Goal: Navigation & Orientation: Go to known website

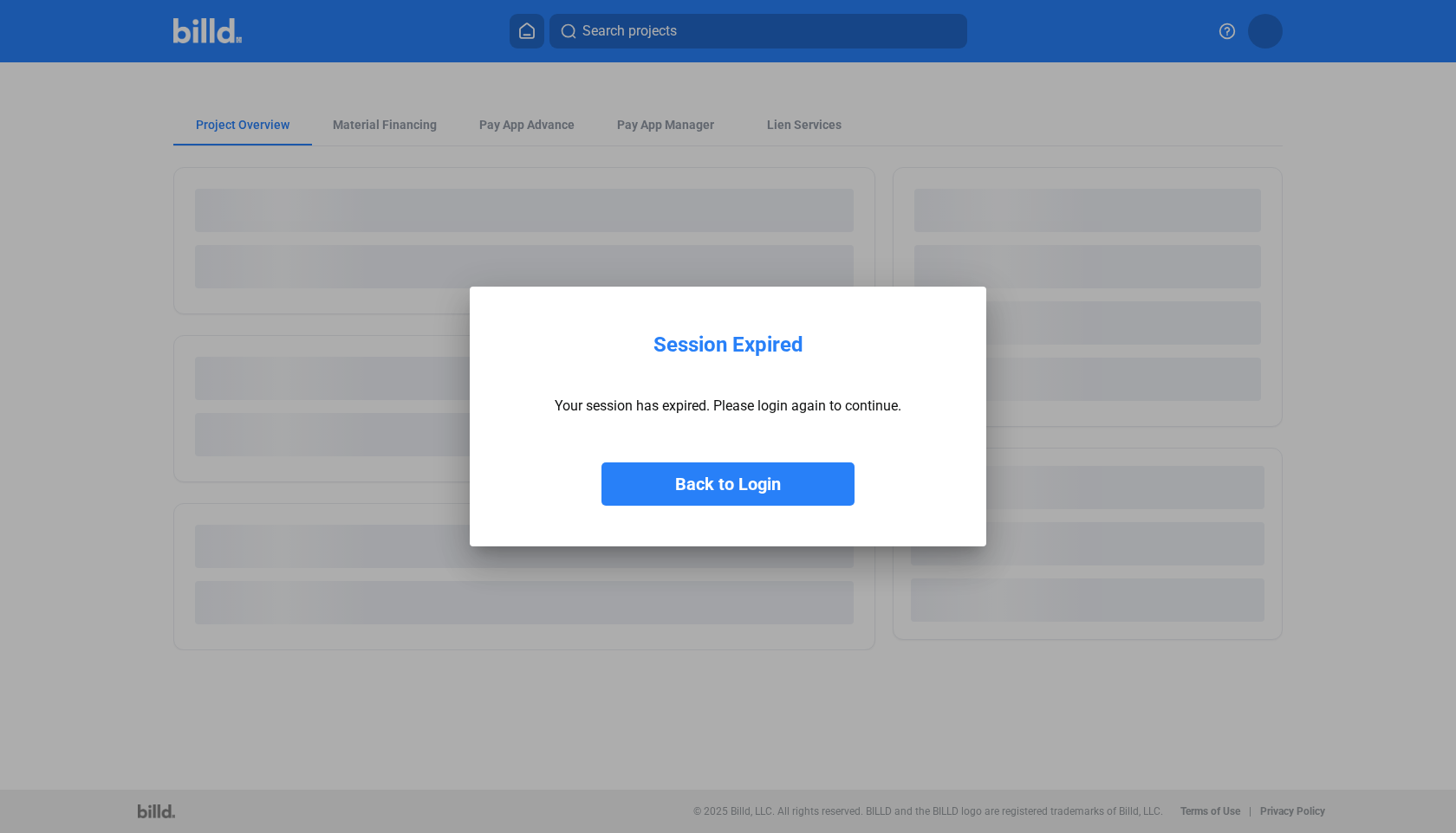
click at [731, 471] on button "Back to Login" at bounding box center [727, 484] width 253 height 43
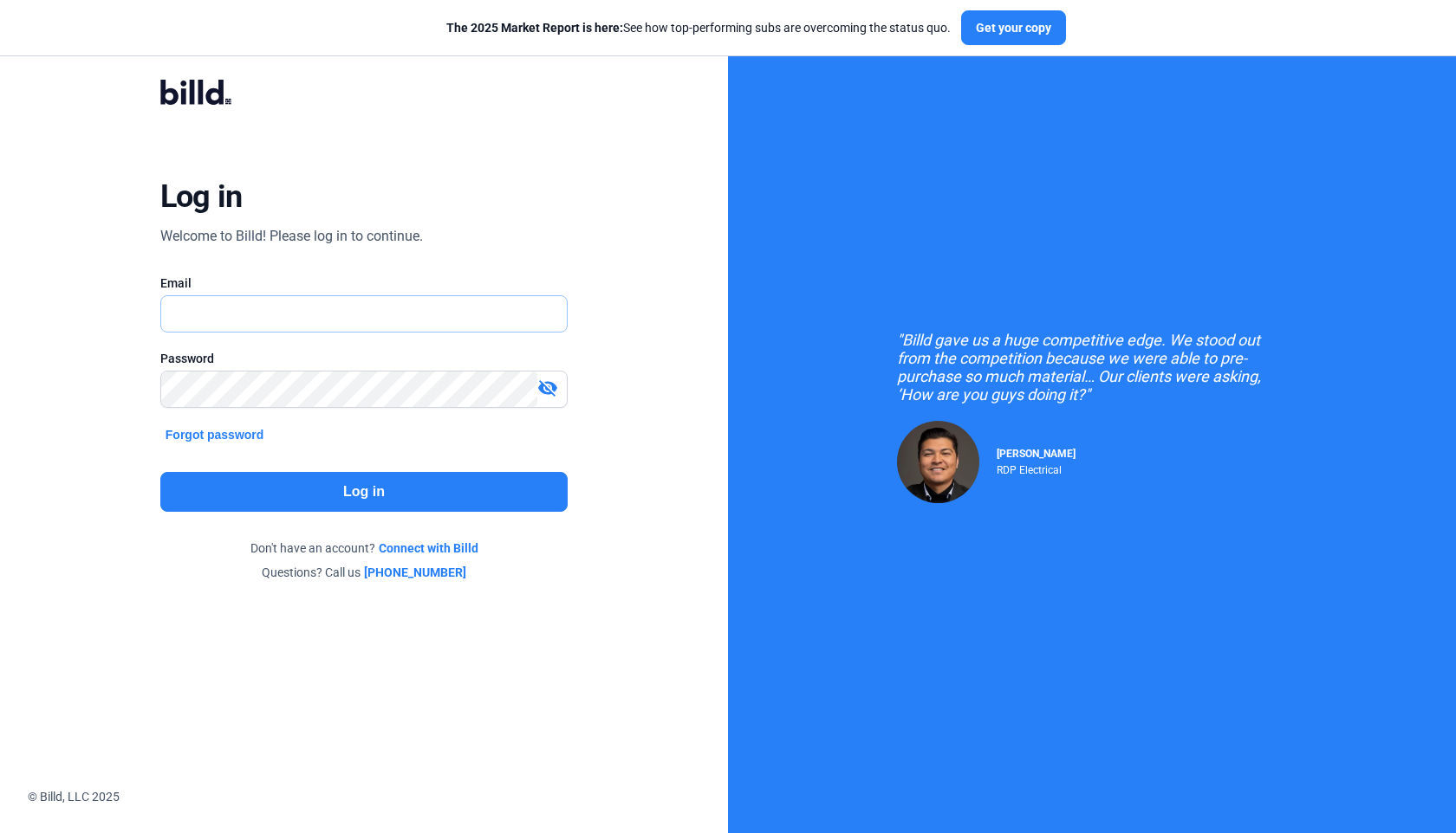
type input "[EMAIL_ADDRESS][DOMAIN_NAME]"
click at [544, 391] on mat-icon "visibility_off" at bounding box center [548, 388] width 21 height 21
